Goal: Book appointment/travel/reservation

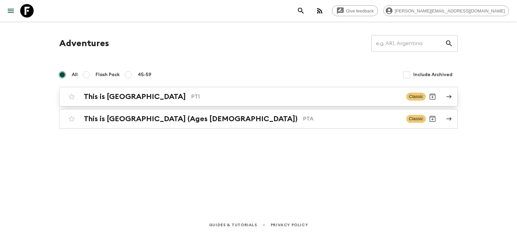
click at [202, 101] on div "This is Portugal PT1" at bounding box center [242, 96] width 317 height 9
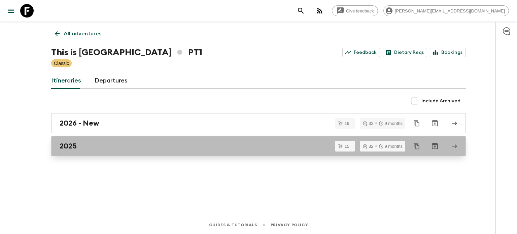
click at [136, 141] on link "2025" at bounding box center [258, 146] width 415 height 20
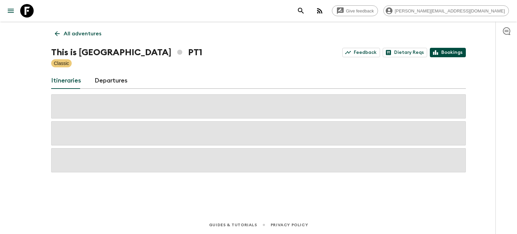
click at [458, 52] on link "Bookings" at bounding box center [448, 52] width 36 height 9
